Goal: Book appointment/travel/reservation: Book appointment/travel/reservation

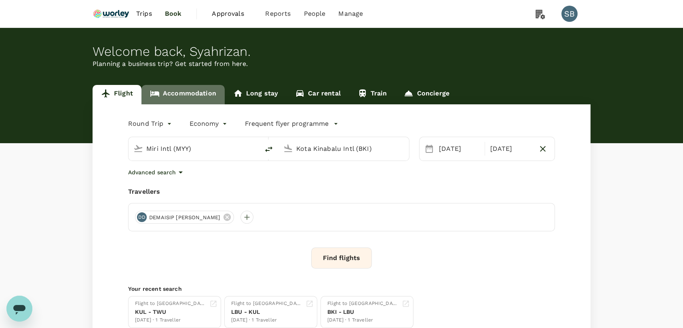
click at [188, 94] on link "Accommodation" at bounding box center [182, 94] width 83 height 19
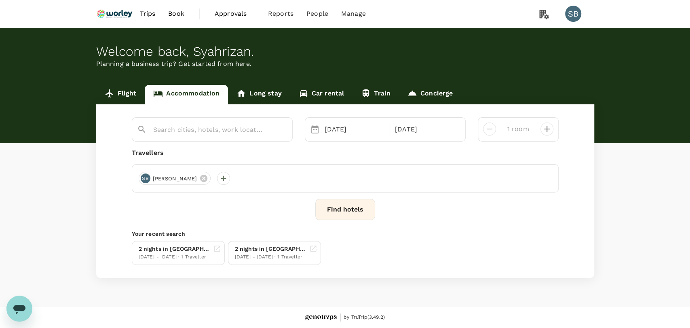
type input "TOOJOU [GEOGRAPHIC_DATA]"
click at [228, 131] on input "TOOJOU [GEOGRAPHIC_DATA]" at bounding box center [209, 129] width 112 height 13
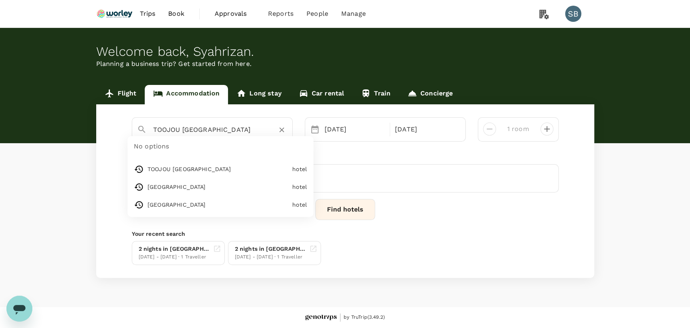
click at [281, 130] on icon "Clear" at bounding box center [281, 130] width 5 height 5
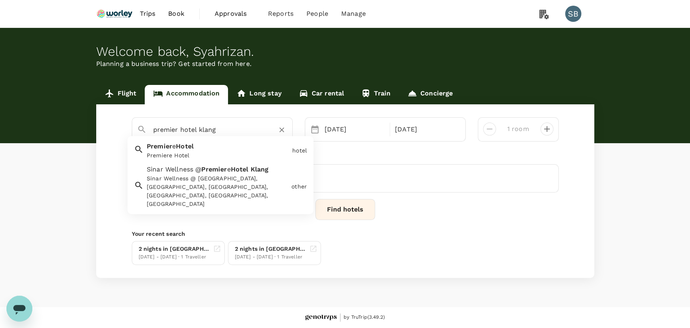
click at [200, 155] on div "Premiere Hotel" at bounding box center [218, 156] width 142 height 8
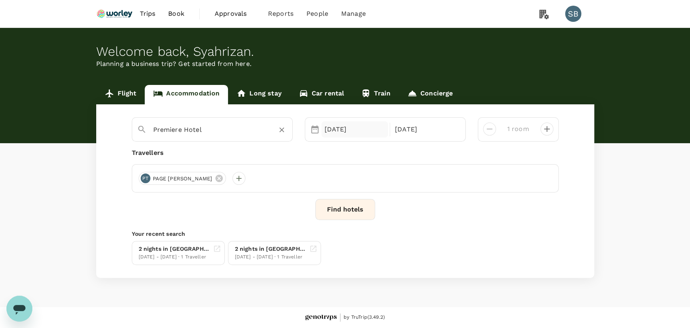
type input "Premiere Hotel"
click at [341, 129] on div "[DATE]" at bounding box center [354, 129] width 67 height 16
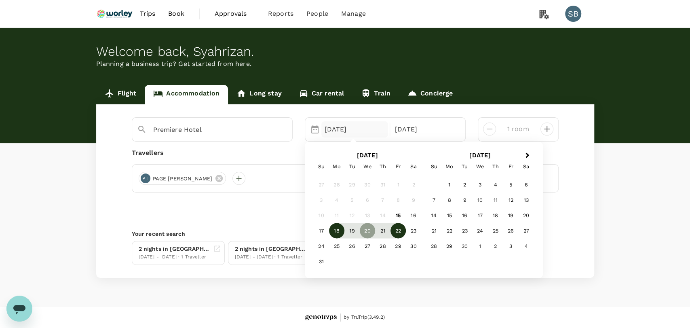
click at [337, 233] on div "18" at bounding box center [336, 230] width 15 height 15
click at [387, 230] on div "21" at bounding box center [382, 230] width 15 height 15
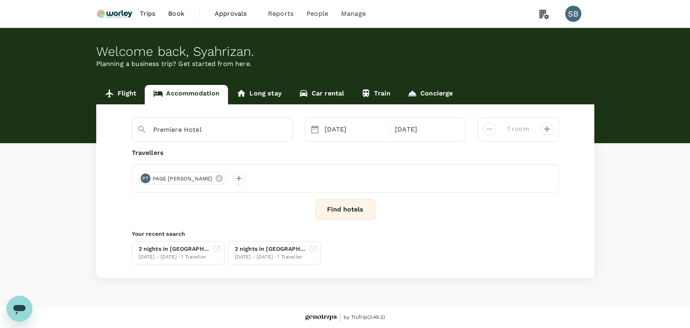
click at [362, 211] on button "Find hotels" at bounding box center [345, 209] width 60 height 21
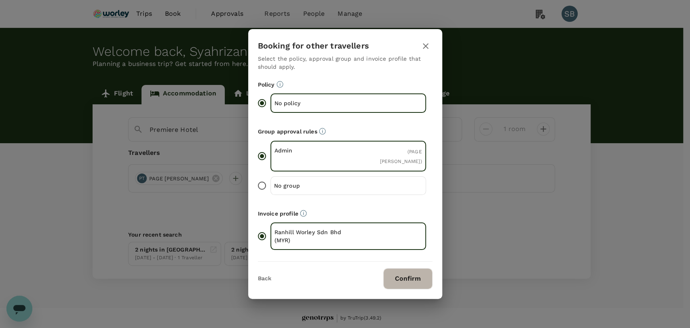
click at [407, 272] on button "Confirm" at bounding box center [407, 278] width 49 height 21
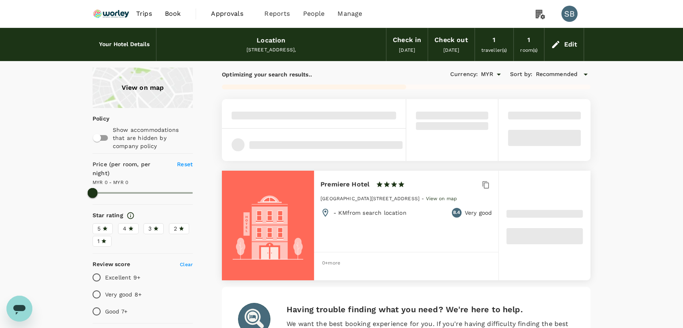
click at [560, 40] on icon at bounding box center [556, 45] width 10 height 10
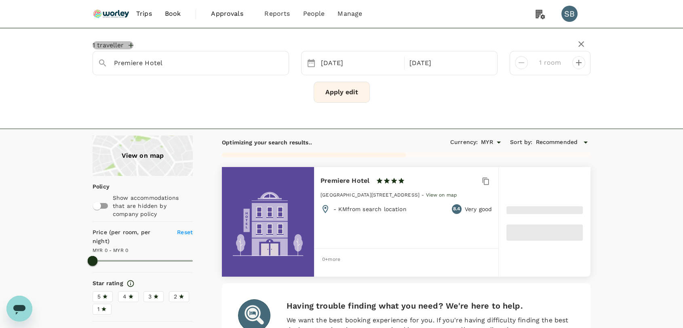
click at [130, 45] on icon "button" at bounding box center [131, 45] width 5 height 5
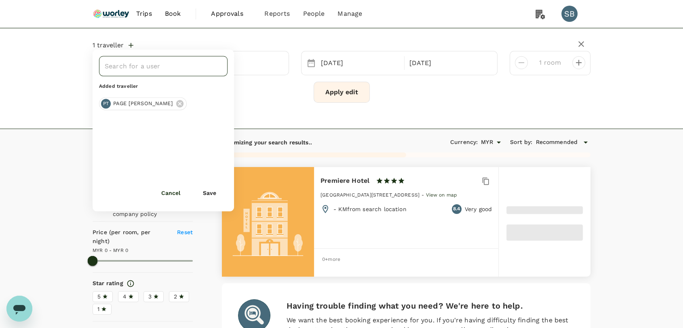
click at [127, 67] on input "text" at bounding box center [157, 65] width 109 height 15
type input "shahr"
type input "123"
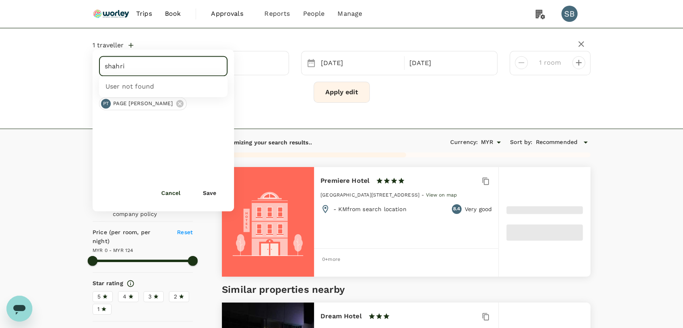
type input "shahrir"
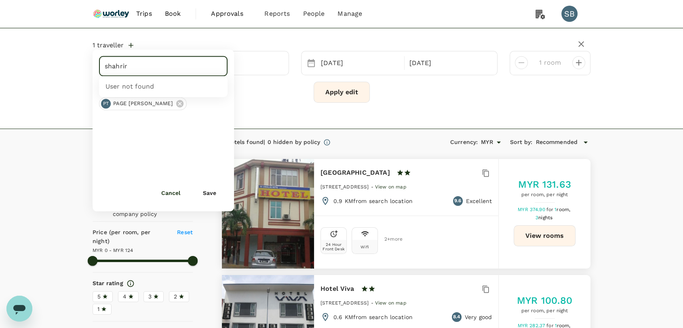
type input "123"
type input "s"
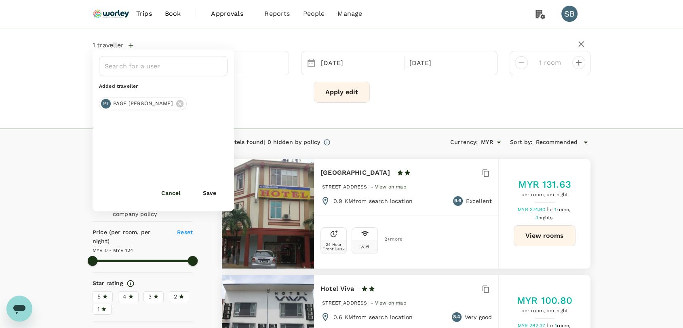
click at [271, 110] on div "1 traveller ​ Added traveller PT PAGE [PERSON_NAME] Cancel Save Premiere Hotel …" at bounding box center [341, 78] width 683 height 101
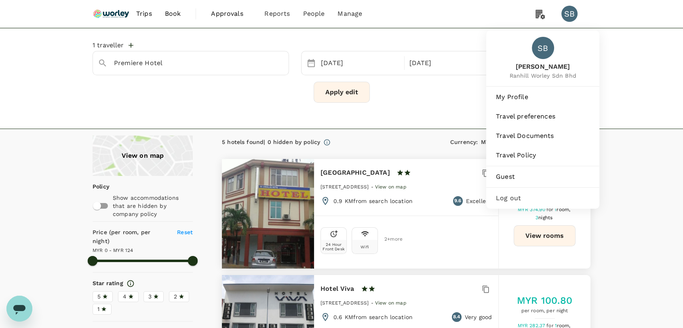
click at [561, 192] on div "Log out" at bounding box center [542, 198] width 107 height 18
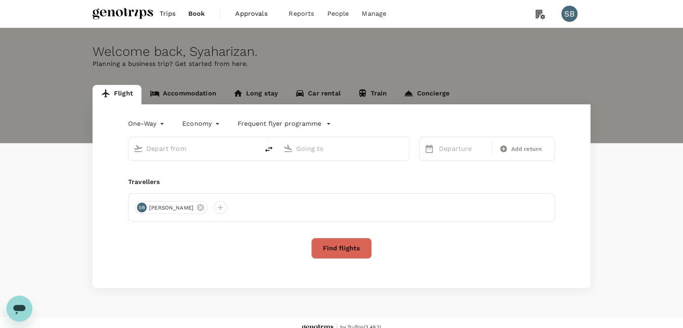
type input "roundtrip"
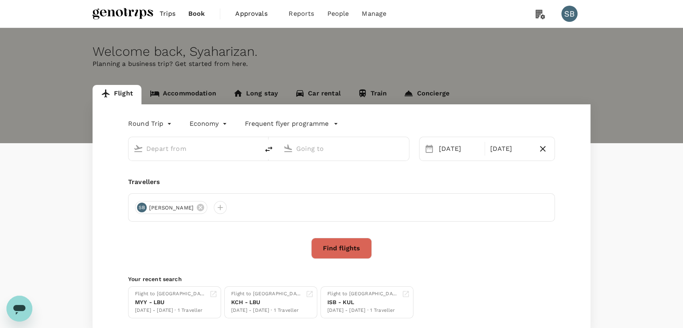
type input "Kuching Intl (KCH)"
type input "Miri Intl (MYY)"
